Goal: Navigation & Orientation: Find specific page/section

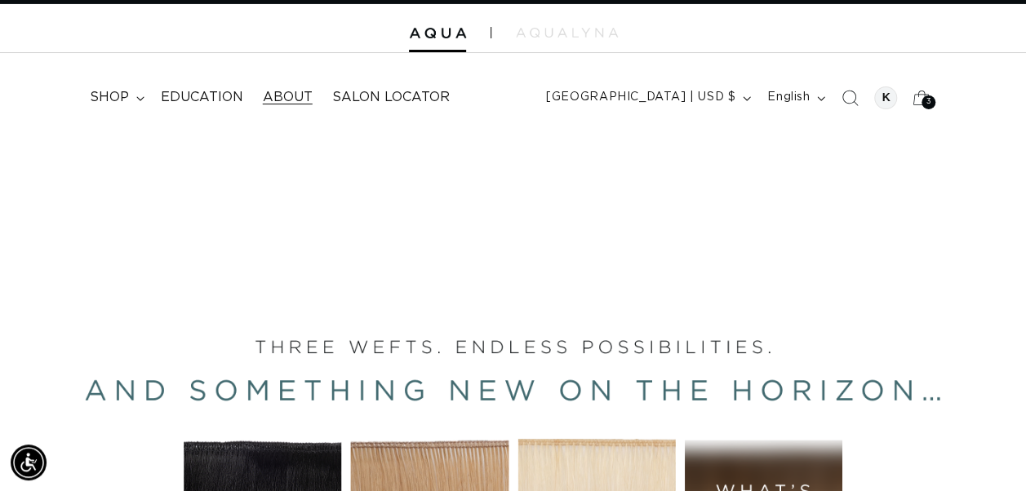
scroll to position [0, 1820]
click at [303, 91] on span "About" at bounding box center [288, 97] width 50 height 17
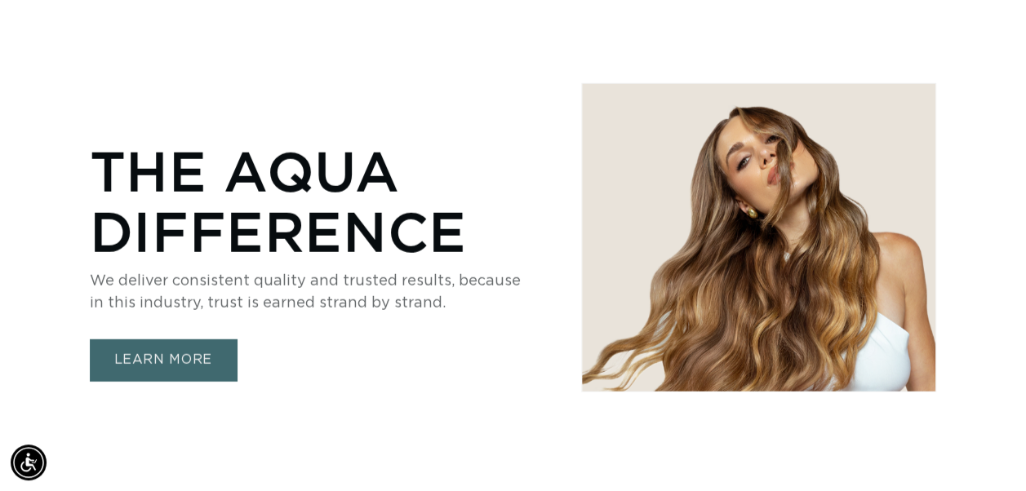
scroll to position [0, 0]
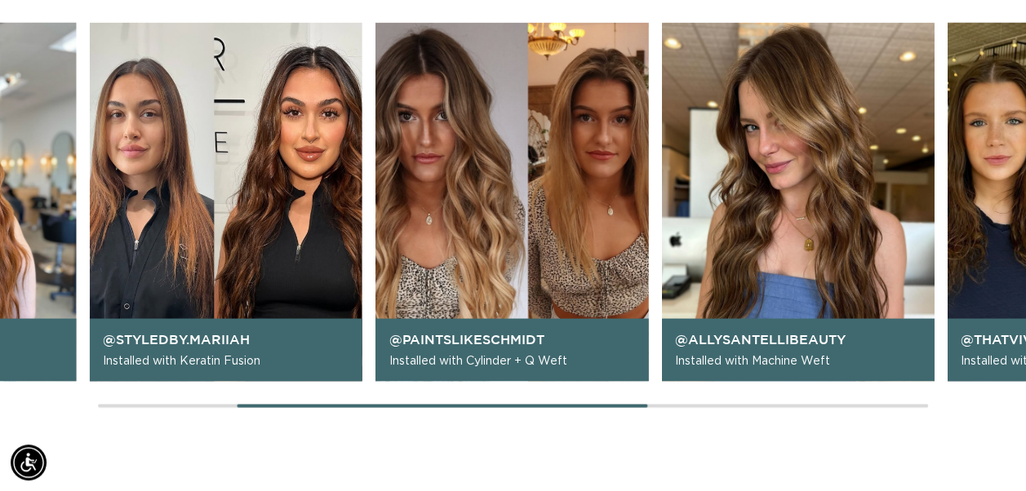
scroll to position [1424, 0]
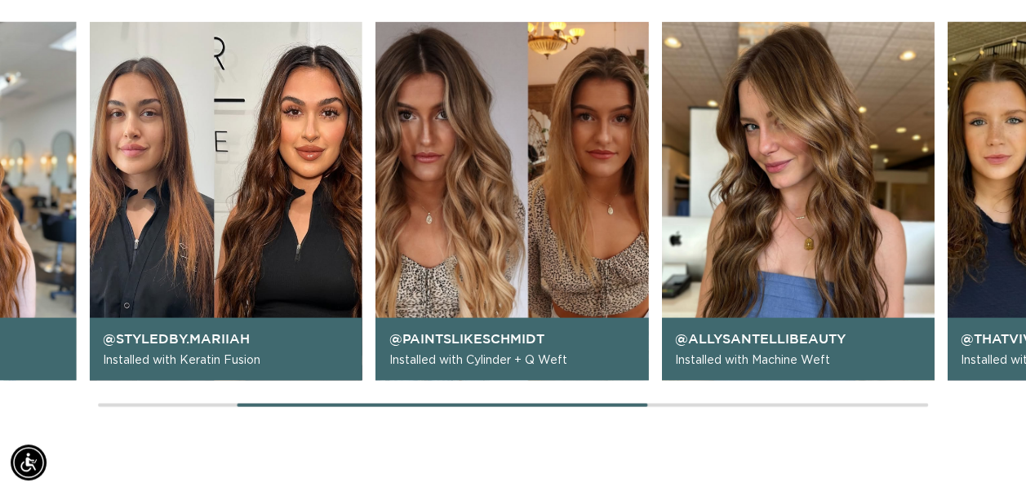
click at [477, 272] on img "3 / 6" at bounding box center [512, 200] width 273 height 359
click at [496, 349] on div "@paintslikeschmidt Installed with Cylinder + Q Weft" at bounding box center [512, 349] width 273 height 63
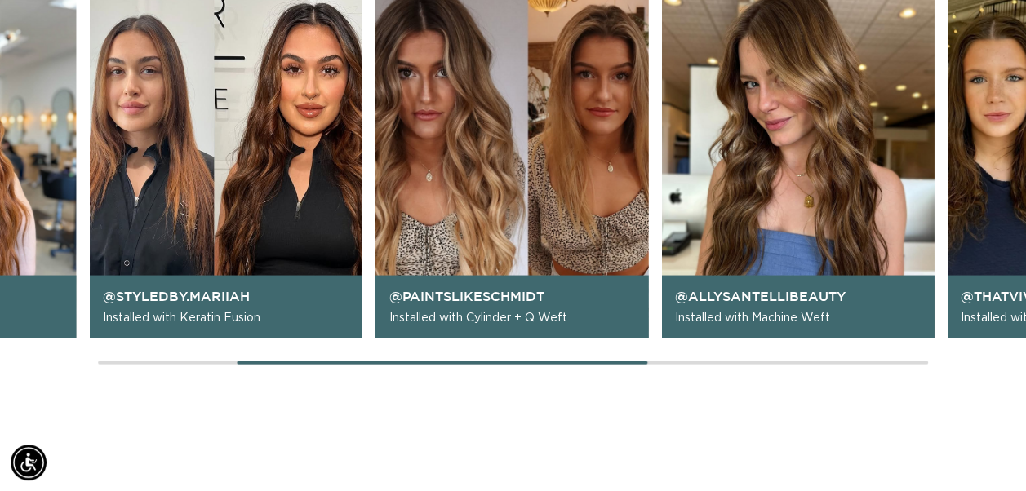
scroll to position [0, 0]
